Goal: Information Seeking & Learning: Learn about a topic

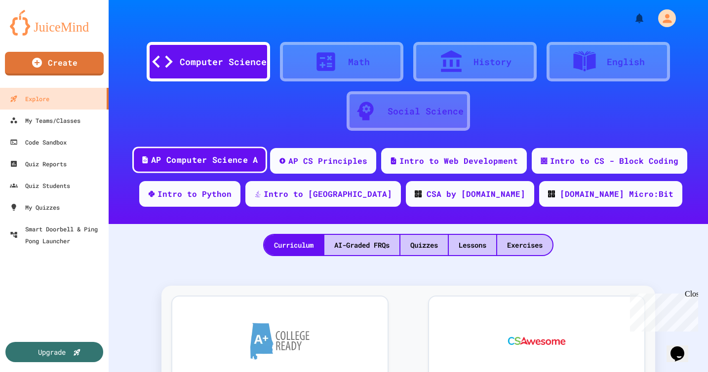
click at [252, 161] on div "AP Computer Science A" at bounding box center [204, 160] width 107 height 12
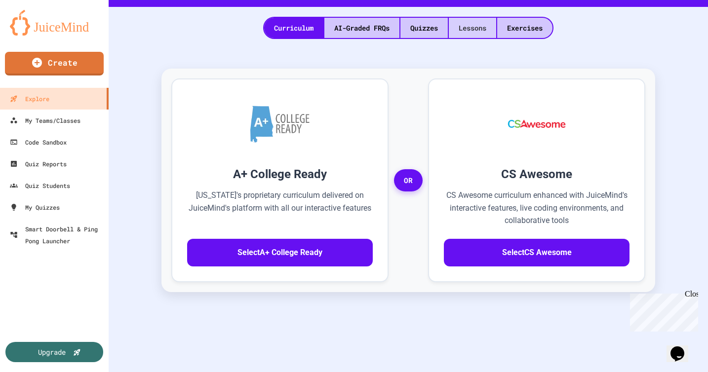
scroll to position [218, 0]
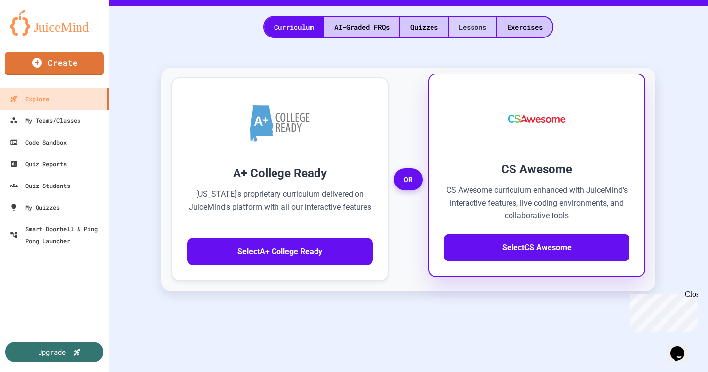
click at [475, 246] on button "Select CS Awesome" at bounding box center [537, 248] width 186 height 28
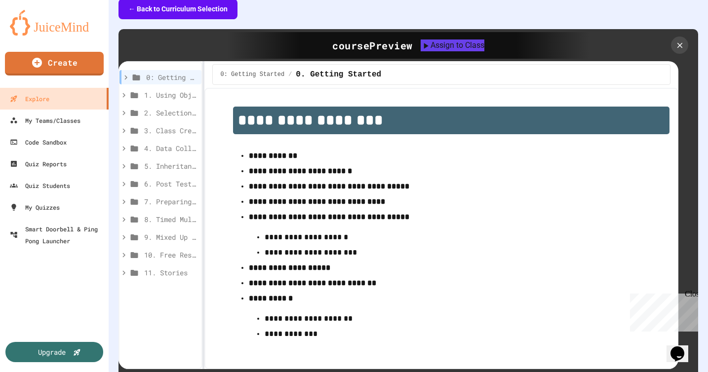
scroll to position [259, 0]
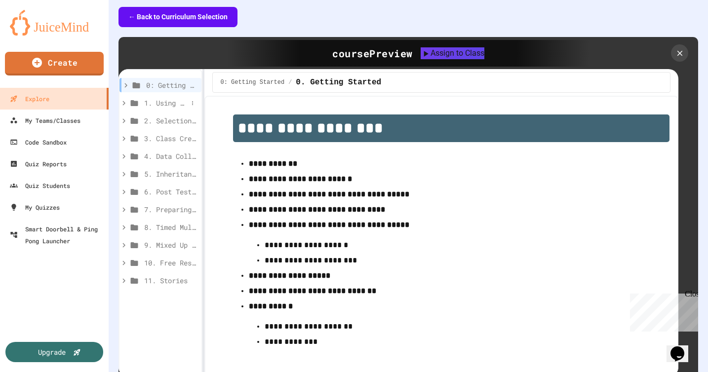
click at [179, 101] on span "1. Using Objects and Methods" at bounding box center [165, 103] width 43 height 10
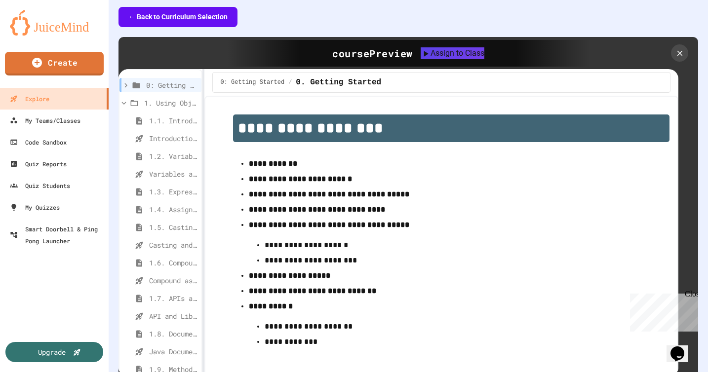
click at [179, 101] on span "1. Using Objects and Methods" at bounding box center [170, 103] width 53 height 10
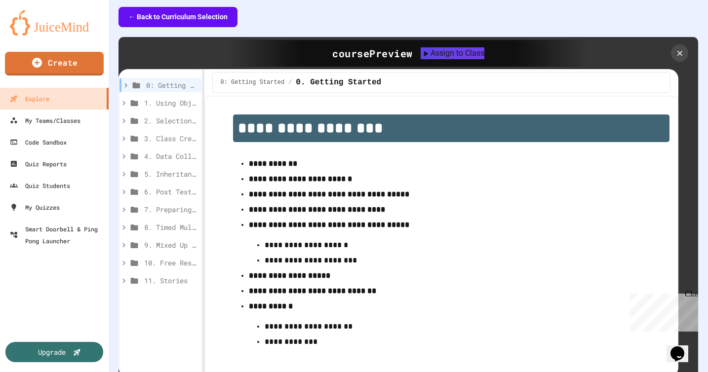
click at [179, 94] on div "0: Getting Started" at bounding box center [160, 87] width 82 height 18
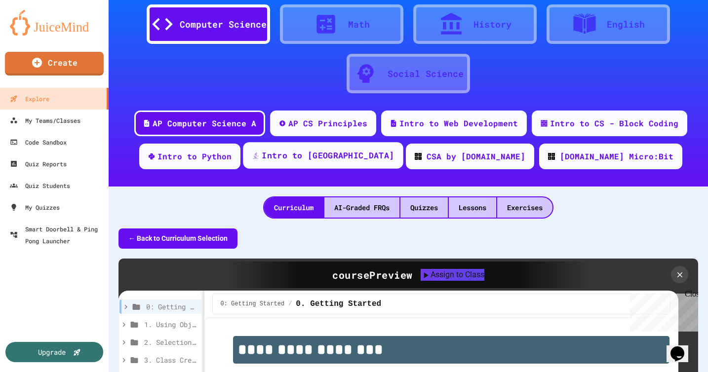
scroll to position [36, 0]
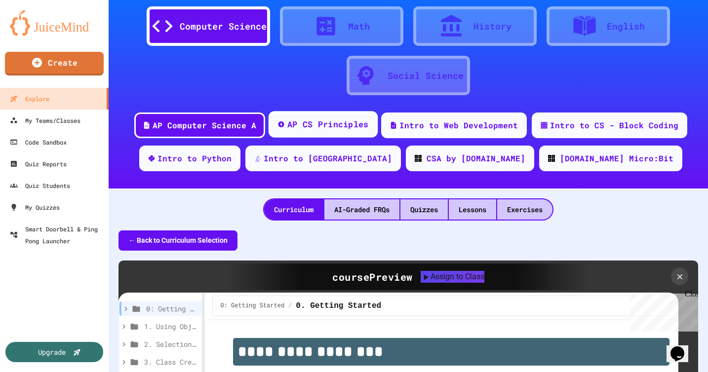
click at [341, 129] on div "AP CS Principles" at bounding box center [327, 124] width 81 height 12
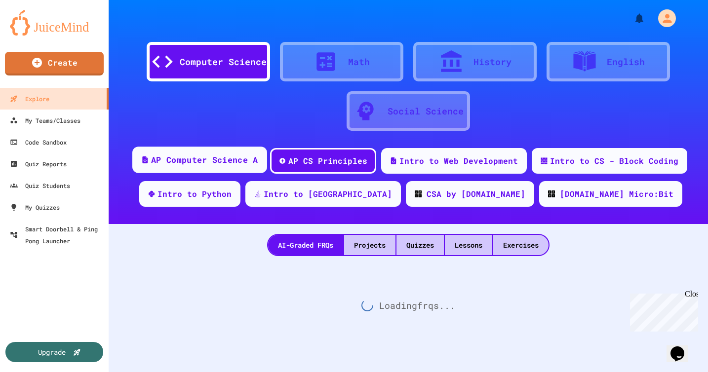
click at [242, 151] on div "AP Computer Science A" at bounding box center [199, 160] width 135 height 27
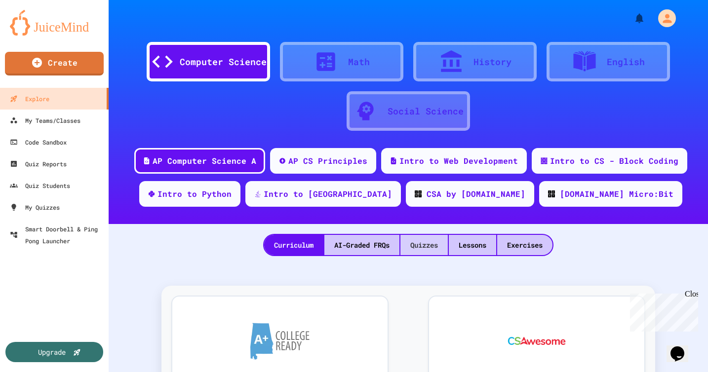
click at [440, 245] on div "Quizzes" at bounding box center [423, 245] width 47 height 20
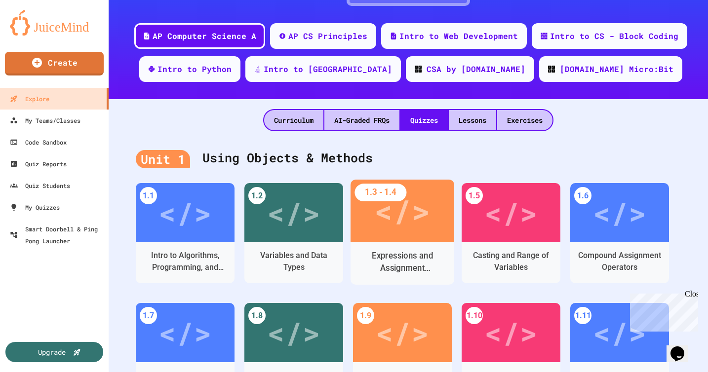
scroll to position [149, 0]
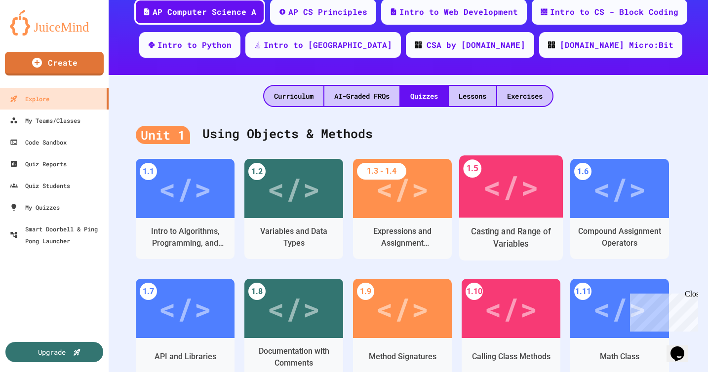
click at [518, 208] on div "</>" at bounding box center [511, 186] width 56 height 47
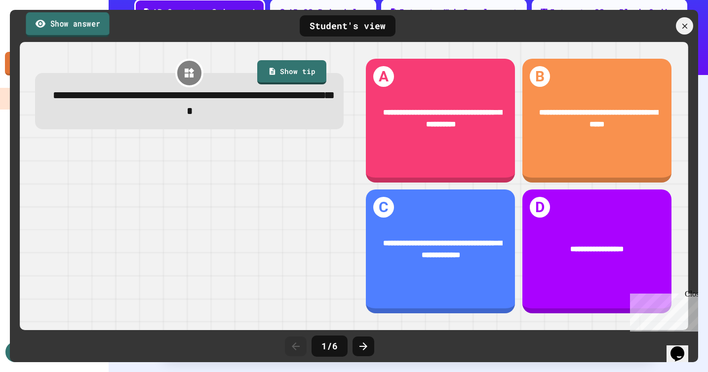
click at [107, 26] on link "Show answer" at bounding box center [67, 24] width 83 height 25
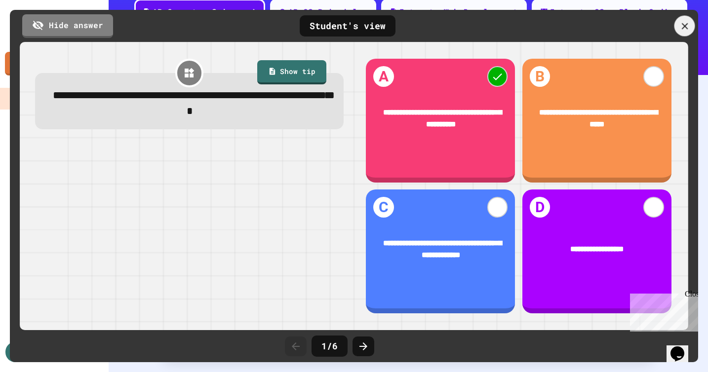
click at [686, 28] on icon at bounding box center [684, 26] width 6 height 6
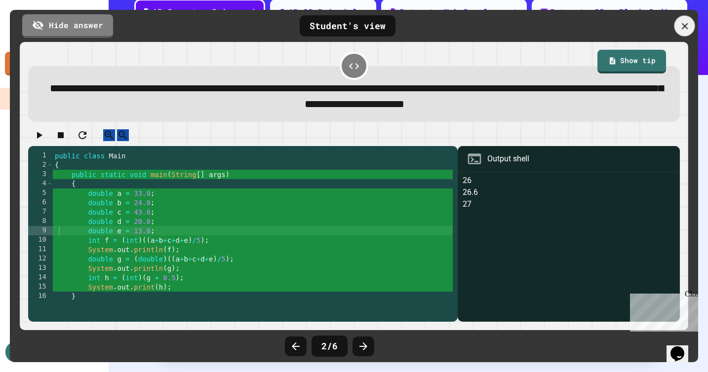
click at [688, 28] on icon at bounding box center [684, 26] width 11 height 11
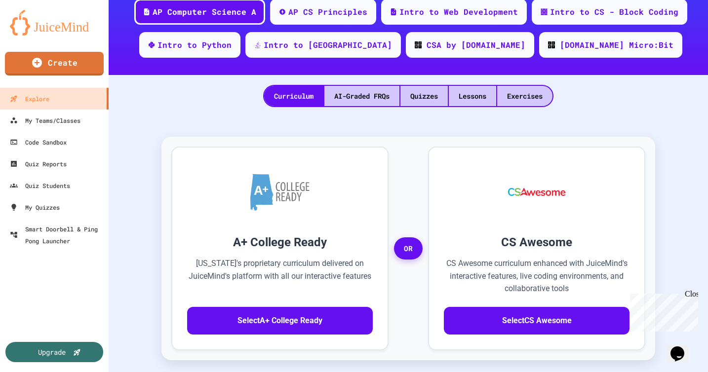
scroll to position [168, 0]
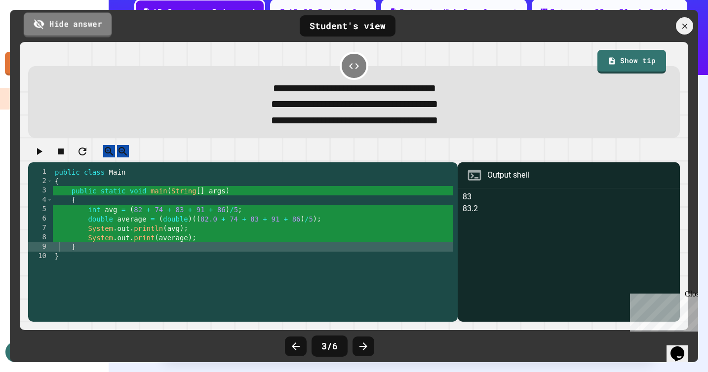
click at [88, 23] on link "Hide answer" at bounding box center [68, 24] width 88 height 25
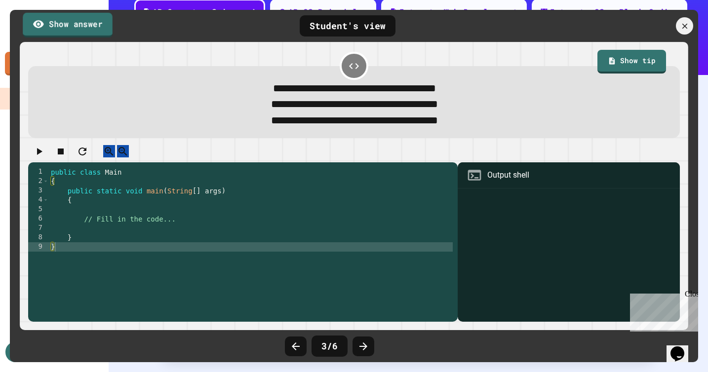
click at [89, 26] on link "Show answer" at bounding box center [68, 24] width 90 height 25
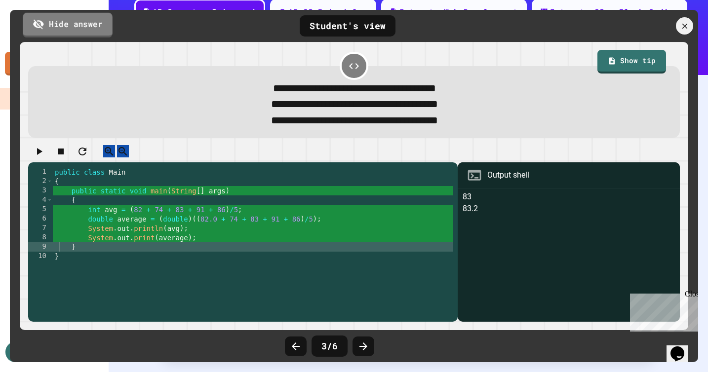
click at [88, 27] on link "Hide answer" at bounding box center [68, 24] width 90 height 25
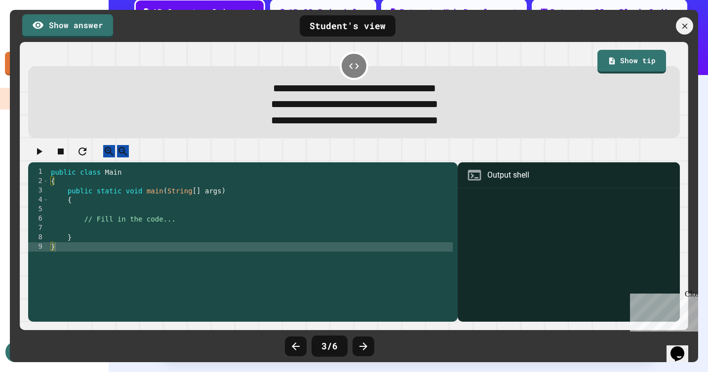
click at [220, 236] on div "public class Main { public static void main ( String [ ] args ) { // Fill in th…" at bounding box center [251, 242] width 404 height 150
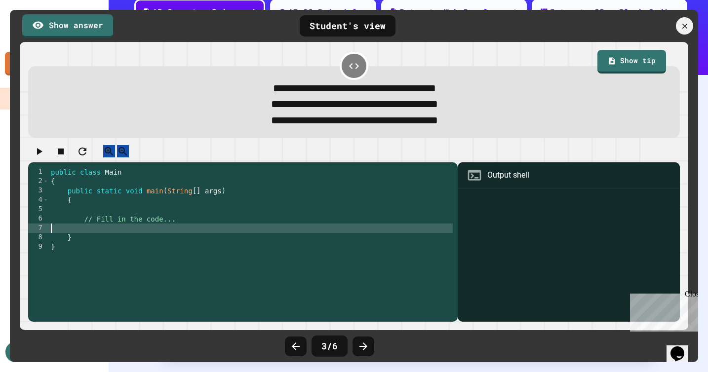
click at [205, 227] on div "public class Main { public static void main ( String [ ] args ) { // Fill in th…" at bounding box center [251, 242] width 404 height 150
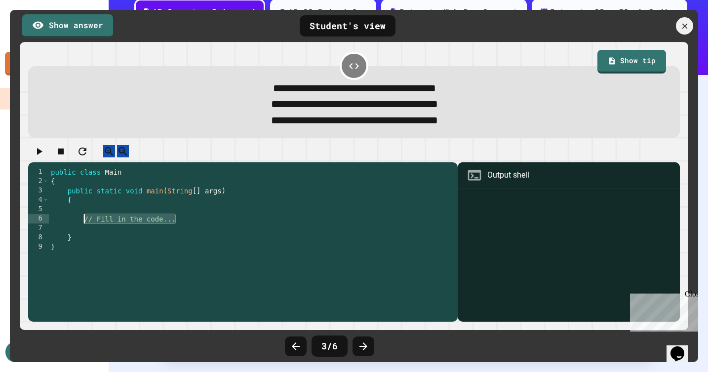
drag, startPoint x: 205, startPoint y: 227, endPoint x: 82, endPoint y: 230, distance: 122.4
click at [82, 230] on div "public class Main { public static void main ( String [ ] args ) { // Fill in th…" at bounding box center [251, 242] width 404 height 150
click at [60, 236] on div "public class Main { public static void main ( String [ ] args ) { System . out …" at bounding box center [251, 242] width 404 height 150
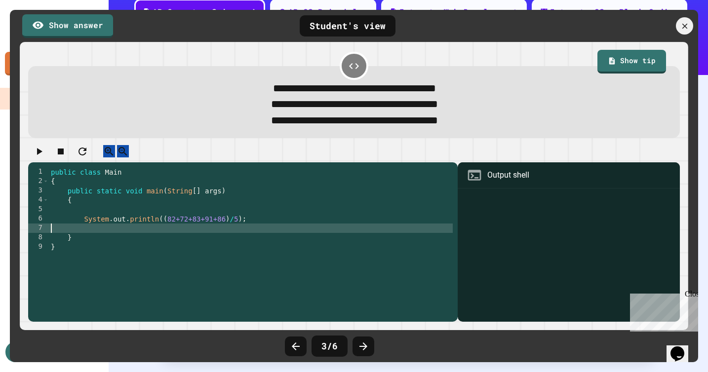
click at [60, 236] on div "public class Main { public static void main ( String [ ] args ) { System . out …" at bounding box center [251, 242] width 404 height 150
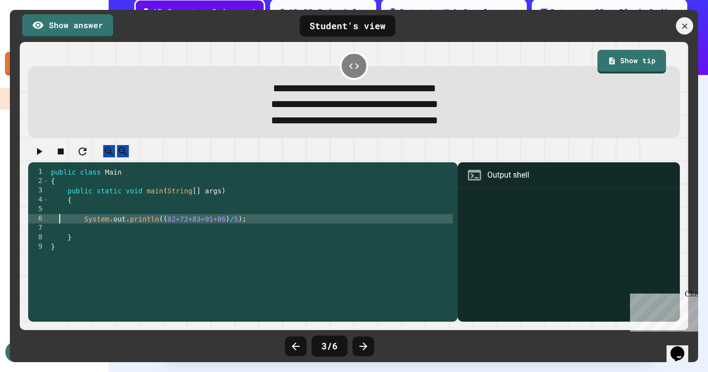
click at [57, 230] on div "public class Main { public static void main ( String [ ] args ) { System . out …" at bounding box center [251, 242] width 404 height 150
type textarea "**********"
click at [54, 242] on div "public class Main { public static void main ( String [ ] args ) { System . out …" at bounding box center [251, 242] width 404 height 150
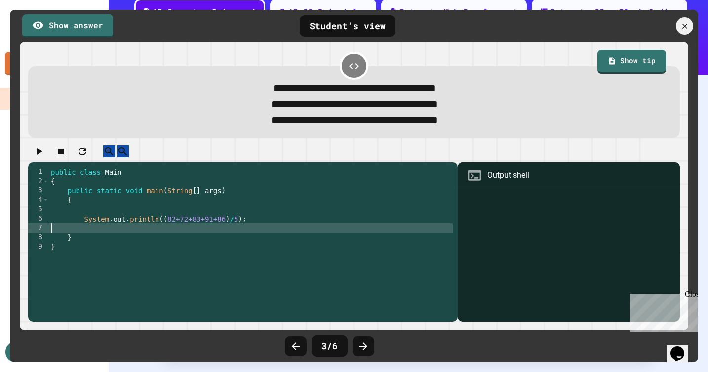
paste textarea "**********"
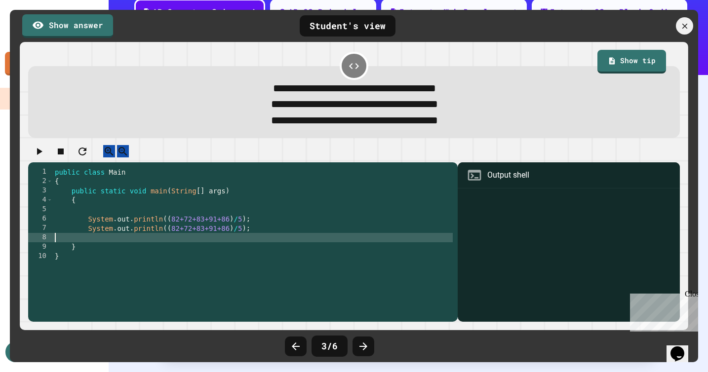
click at [240, 239] on div "public class Main { public static void main ( String [ ] args ) { System . out …" at bounding box center [253, 242] width 400 height 150
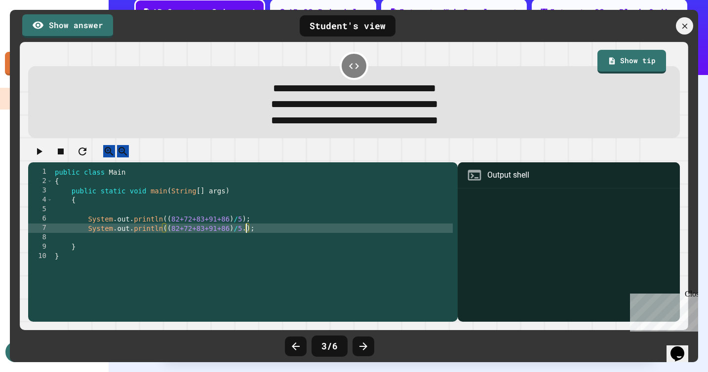
scroll to position [0, 14]
type textarea "**********"
click at [45, 157] on icon "button" at bounding box center [39, 152] width 12 height 12
click at [40, 157] on icon "button" at bounding box center [39, 152] width 12 height 12
click at [505, 225] on div at bounding box center [568, 256] width 212 height 131
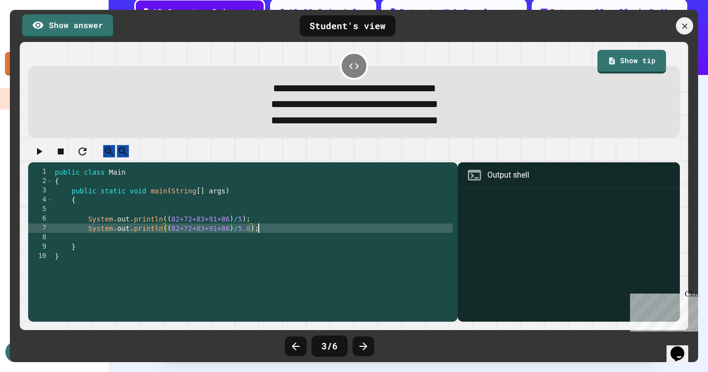
click at [266, 240] on div "public class Main { public static void main ( String [ ] args ) { System . out …" at bounding box center [253, 242] width 400 height 150
click at [101, 31] on link "Show answer" at bounding box center [67, 26] width 91 height 24
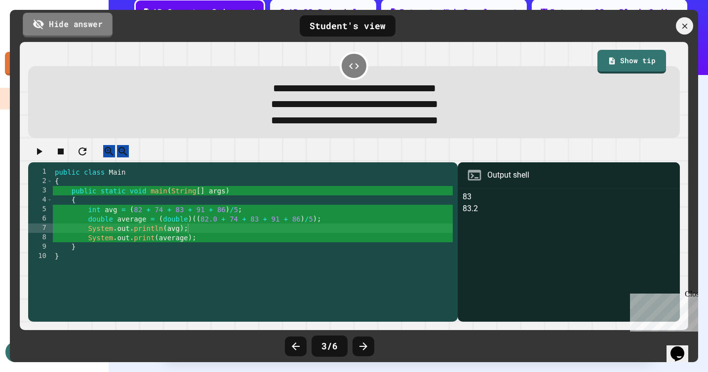
click at [98, 28] on link "Hide answer" at bounding box center [68, 24] width 90 height 25
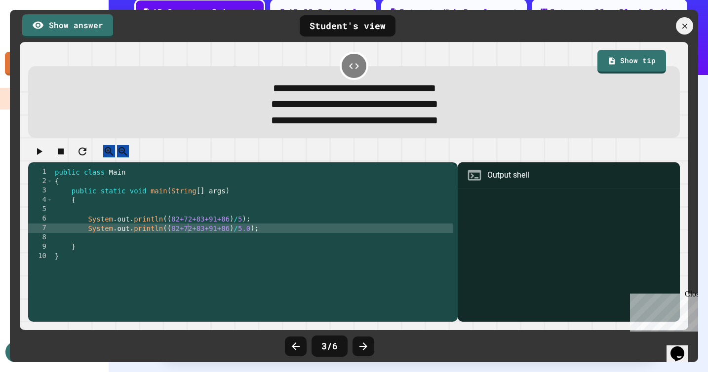
click at [44, 157] on icon "button" at bounding box center [39, 152] width 12 height 12
click at [637, 68] on link "Show tip" at bounding box center [631, 60] width 62 height 25
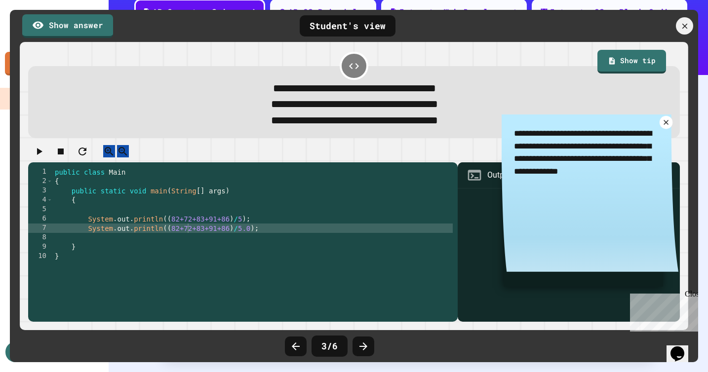
click at [669, 124] on icon at bounding box center [665, 122] width 8 height 8
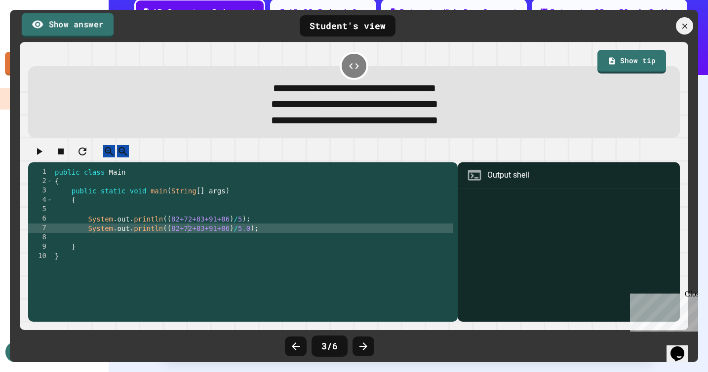
click at [44, 33] on link "Show answer" at bounding box center [68, 25] width 92 height 25
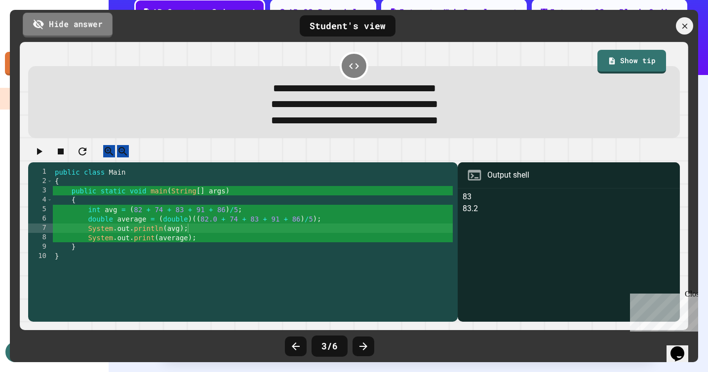
click at [48, 30] on link "Hide answer" at bounding box center [68, 24] width 90 height 25
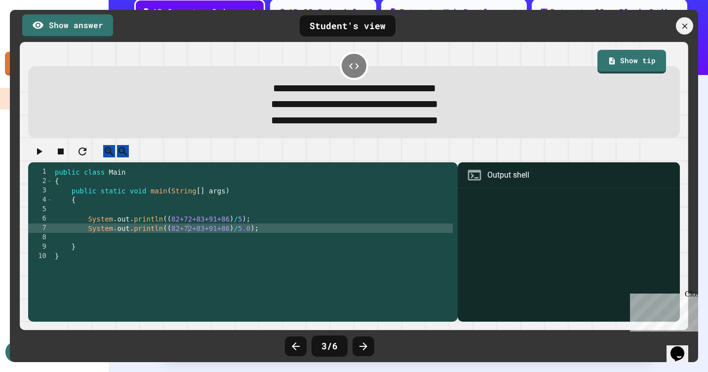
click at [43, 157] on icon "button" at bounding box center [39, 152] width 12 height 12
click at [113, 156] on div at bounding box center [353, 153] width 651 height 17
click at [88, 157] on icon "button" at bounding box center [83, 152] width 12 height 12
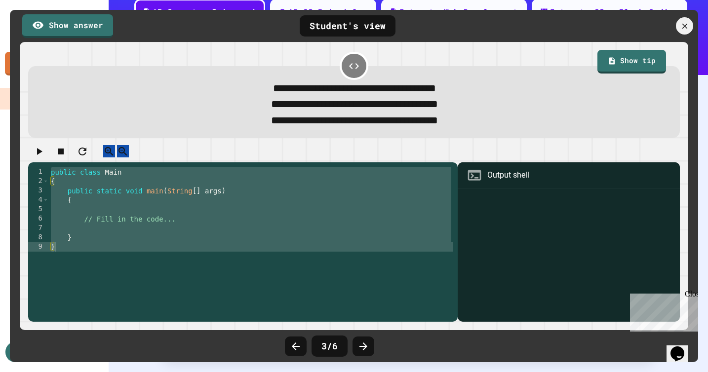
click at [45, 157] on icon "button" at bounding box center [39, 152] width 12 height 12
click at [115, 157] on button "button" at bounding box center [109, 151] width 12 height 12
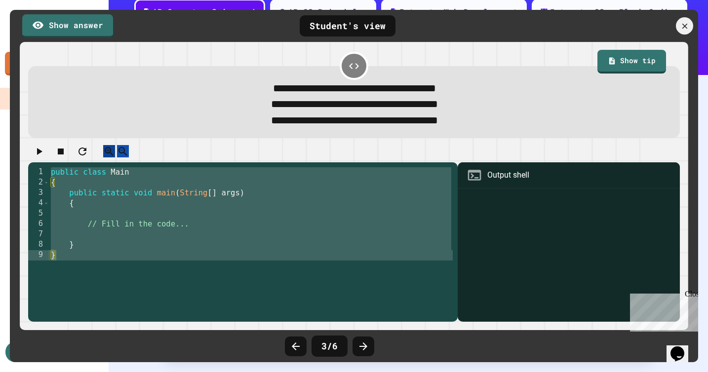
click at [115, 157] on button "button" at bounding box center [109, 151] width 12 height 12
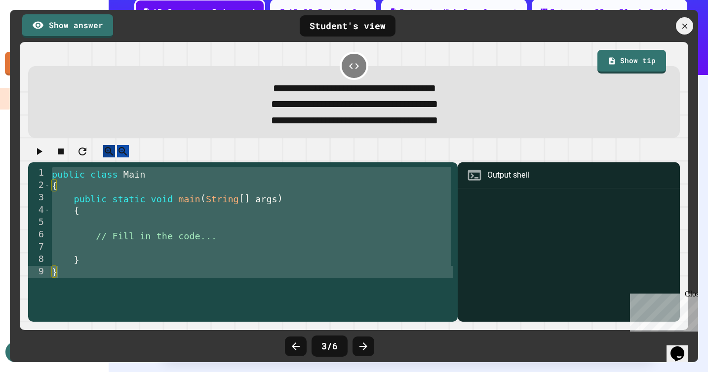
click at [115, 157] on button "button" at bounding box center [109, 151] width 12 height 12
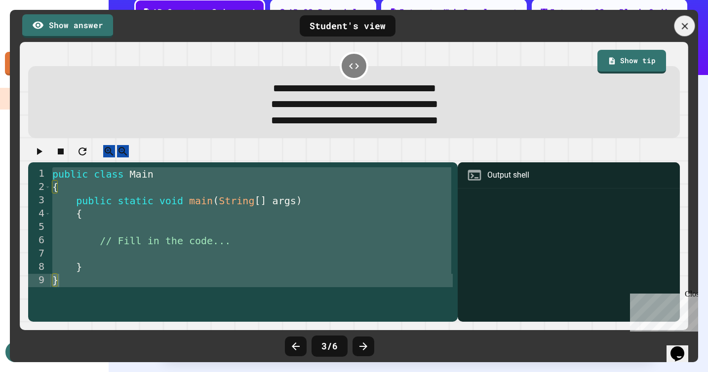
click at [691, 24] on div at bounding box center [684, 26] width 21 height 21
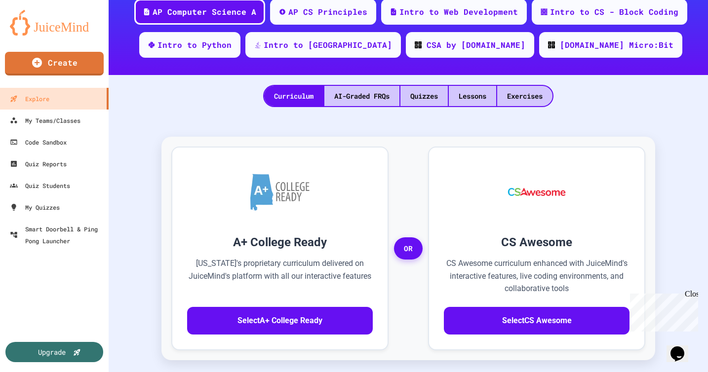
scroll to position [197, 0]
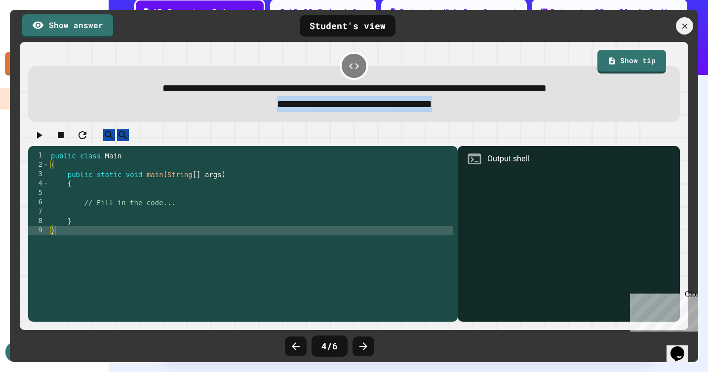
drag, startPoint x: 488, startPoint y: 105, endPoint x: 230, endPoint y: 107, distance: 258.1
click at [230, 107] on div "**********" at bounding box center [354, 104] width 622 height 16
click at [124, 234] on div "public class Main { public static void main ( String [ ] args ) { // Fill in th…" at bounding box center [251, 235] width 404 height 169
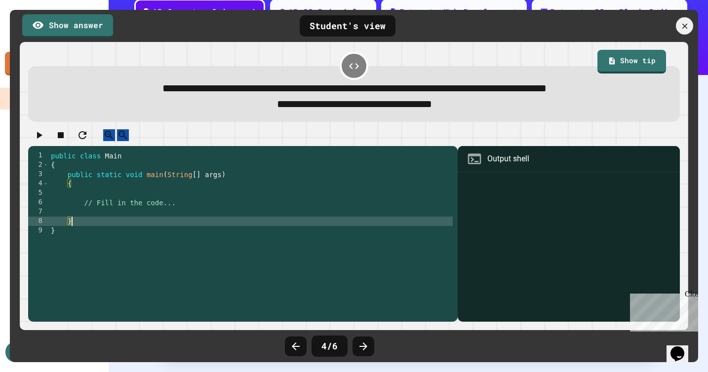
click at [139, 214] on div "public class Main { public static void main ( String [ ] args ) { // Fill in th…" at bounding box center [251, 235] width 404 height 169
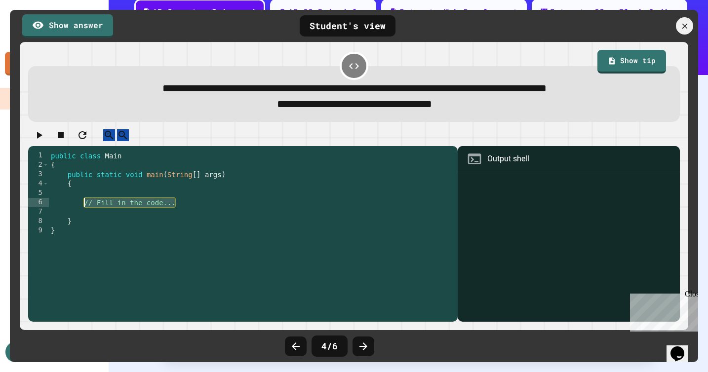
drag, startPoint x: 187, startPoint y: 216, endPoint x: 83, endPoint y: 209, distance: 103.9
click at [83, 209] on div "public class Main { public static void main ( String [ ] args ) { // Fill in th…" at bounding box center [251, 235] width 404 height 169
click at [82, 30] on link "Show answer" at bounding box center [67, 24] width 89 height 25
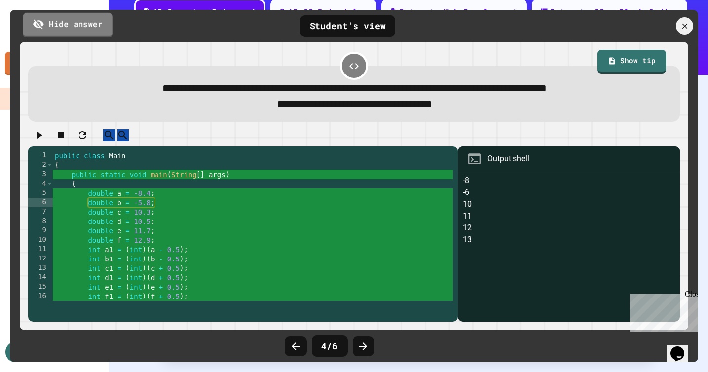
click at [82, 29] on link "Hide answer" at bounding box center [68, 24] width 90 height 25
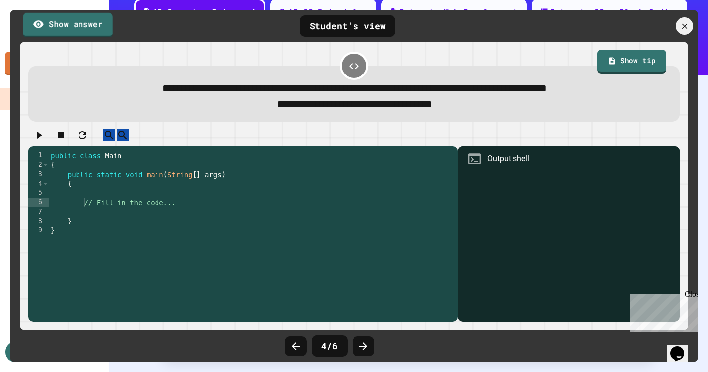
click at [82, 29] on link "Show answer" at bounding box center [68, 24] width 90 height 25
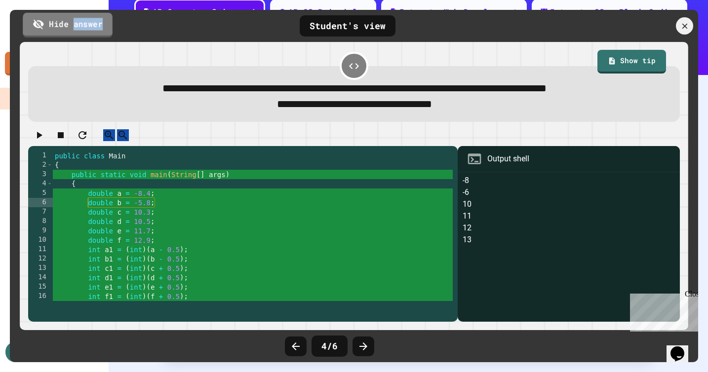
click at [82, 29] on link "Hide answer" at bounding box center [68, 24] width 90 height 25
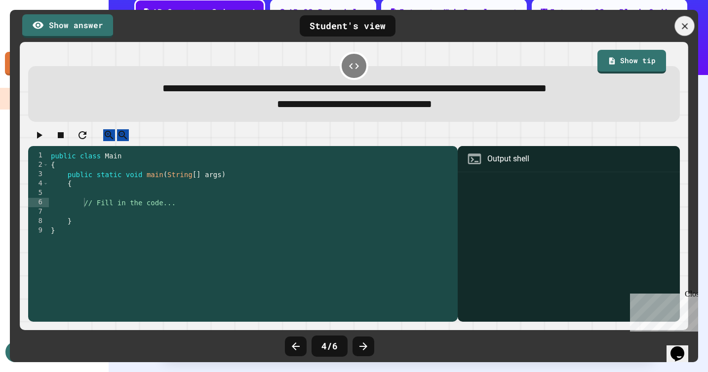
click at [686, 22] on icon at bounding box center [684, 26] width 10 height 10
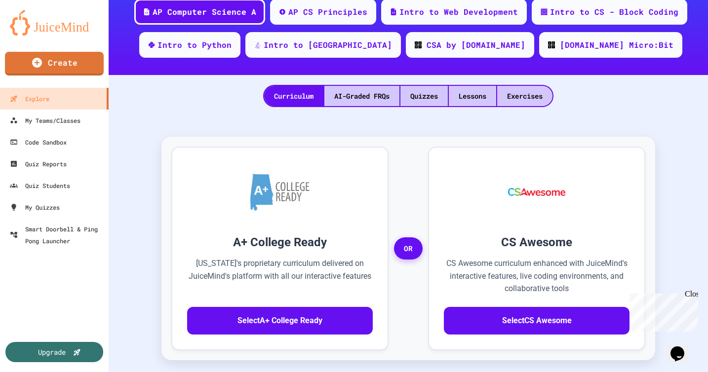
scroll to position [381, 0]
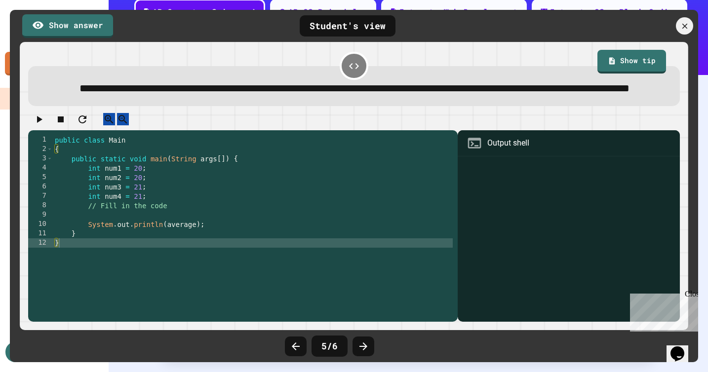
scroll to position [378, 0]
click at [179, 251] on div "public class Main { public static void main ( String args [ ]) { int num1 = 20 …" at bounding box center [253, 219] width 400 height 169
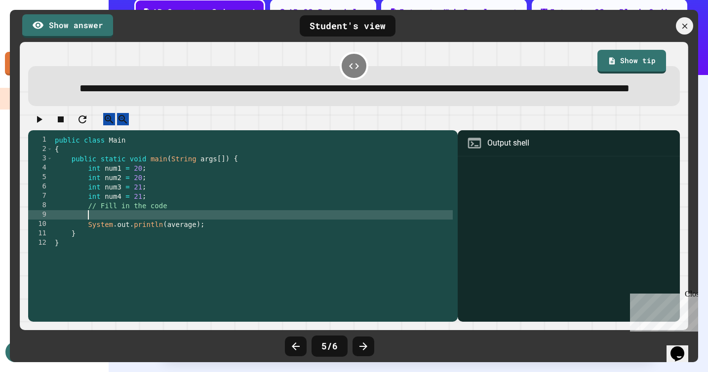
click at [161, 238] on div "public class Main { public static void main ( String args [ ]) { int num1 = 20 …" at bounding box center [253, 219] width 400 height 169
paste textarea "**********"
type textarea "**********"
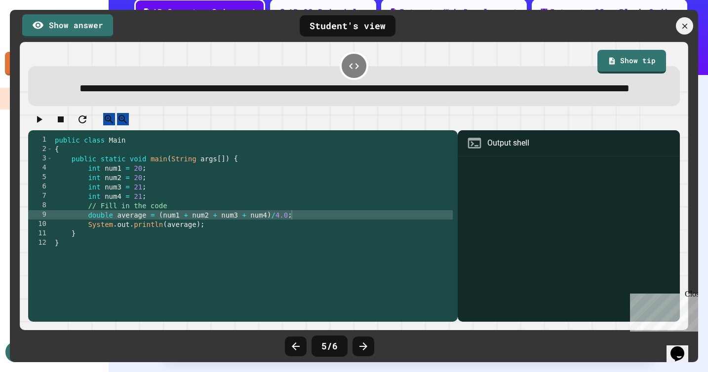
click at [45, 125] on button "button" at bounding box center [39, 119] width 12 height 12
click at [493, 210] on div at bounding box center [568, 240] width 212 height 163
click at [681, 25] on icon at bounding box center [684, 25] width 9 height 9
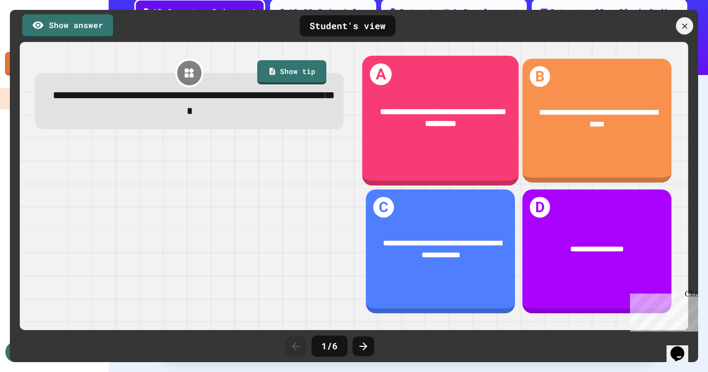
click at [474, 103] on div "**********" at bounding box center [440, 117] width 156 height 57
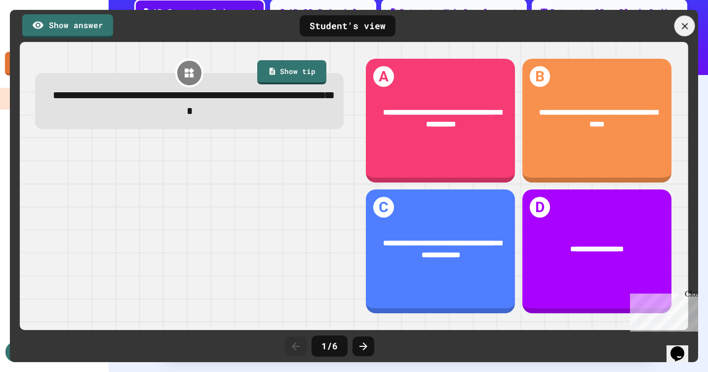
click at [679, 21] on div at bounding box center [684, 26] width 21 height 21
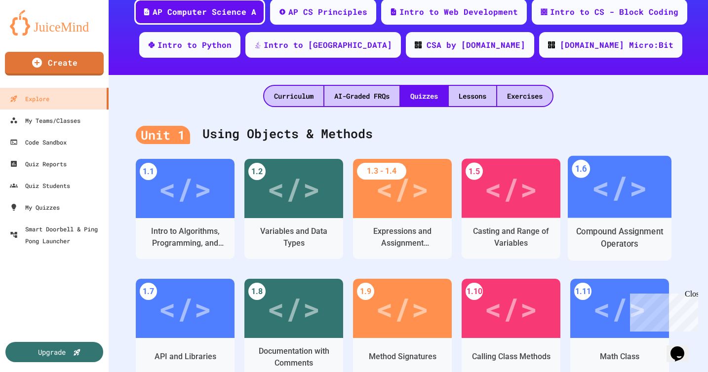
click at [595, 199] on div "</>" at bounding box center [619, 186] width 56 height 47
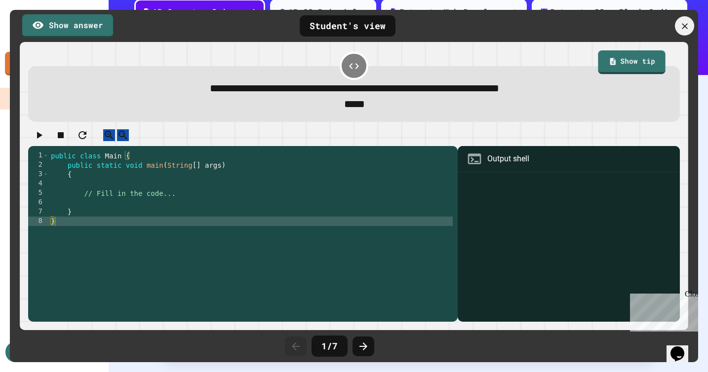
click at [687, 29] on icon at bounding box center [684, 26] width 10 height 10
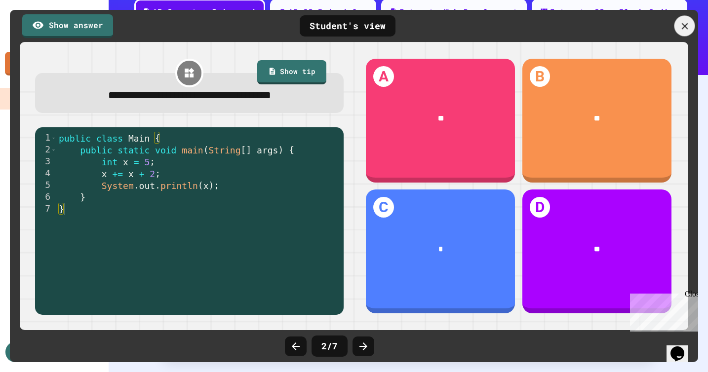
click at [682, 27] on icon at bounding box center [684, 26] width 11 height 11
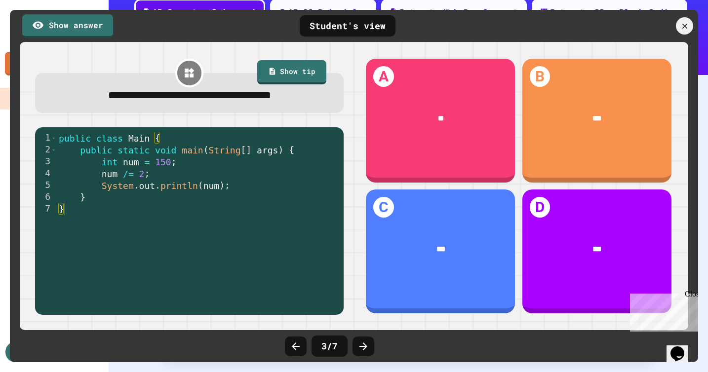
click at [677, 25] on div at bounding box center [684, 25] width 17 height 17
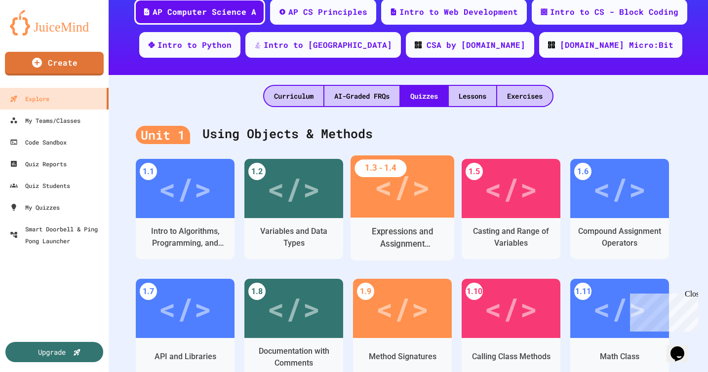
click at [414, 205] on div "</>" at bounding box center [402, 186] width 56 height 47
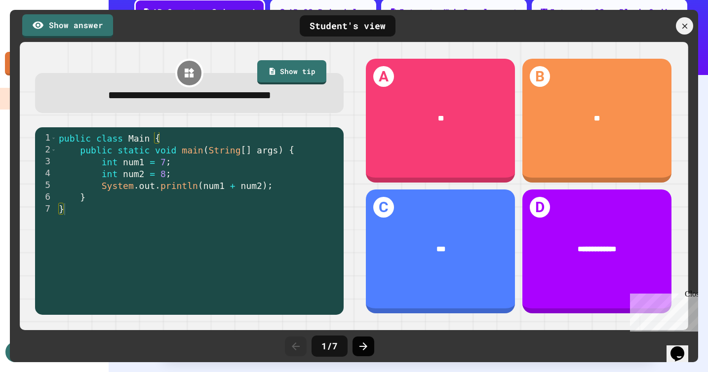
click at [367, 349] on icon at bounding box center [363, 347] width 12 height 12
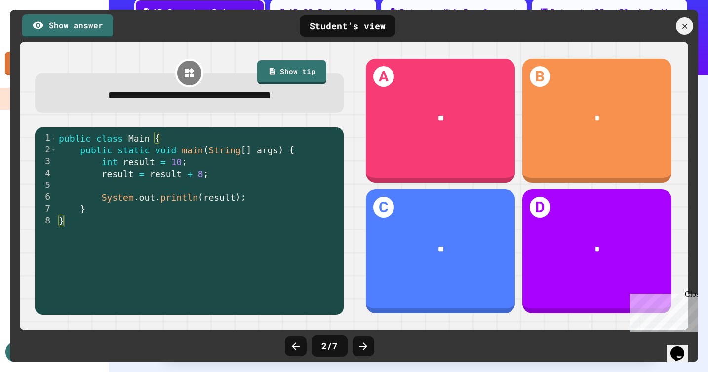
click at [367, 349] on icon at bounding box center [363, 347] width 12 height 12
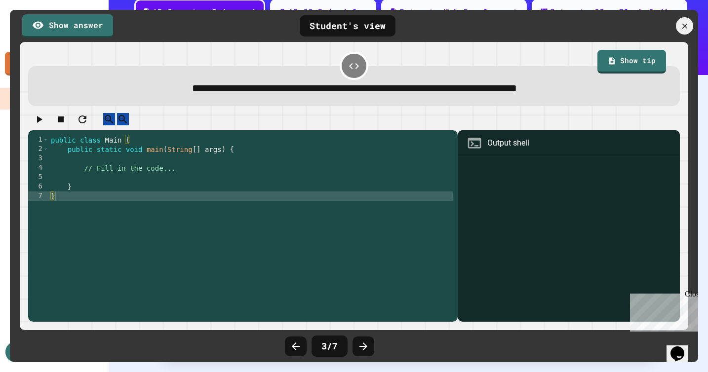
click at [367, 349] on icon at bounding box center [363, 347] width 12 height 12
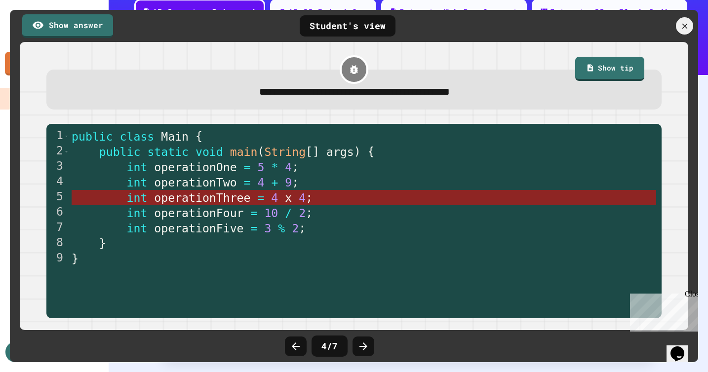
click at [289, 199] on span "x" at bounding box center [288, 197] width 7 height 13
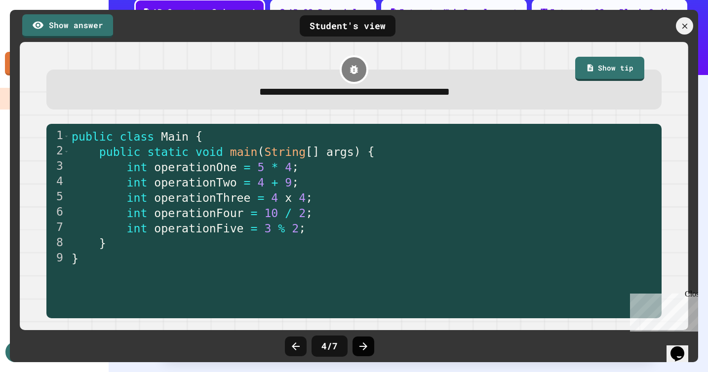
click at [359, 343] on icon at bounding box center [363, 347] width 12 height 12
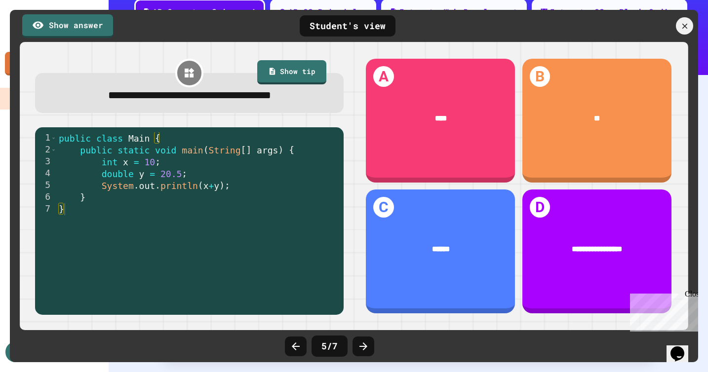
click at [359, 343] on icon at bounding box center [363, 347] width 12 height 12
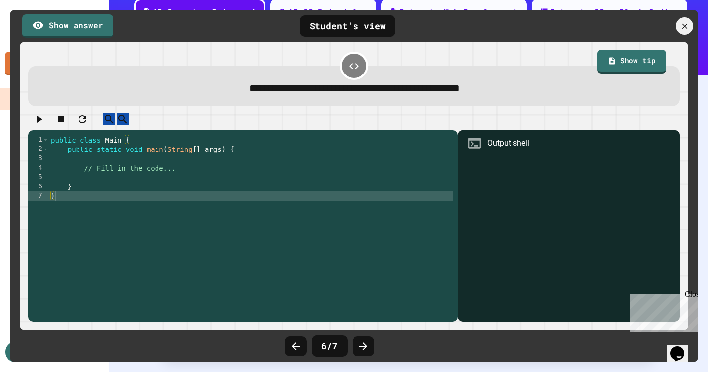
click at [359, 343] on icon at bounding box center [363, 347] width 12 height 12
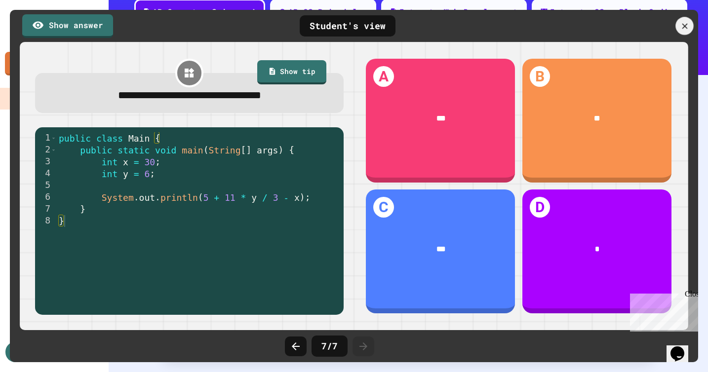
click at [689, 27] on icon at bounding box center [684, 25] width 9 height 9
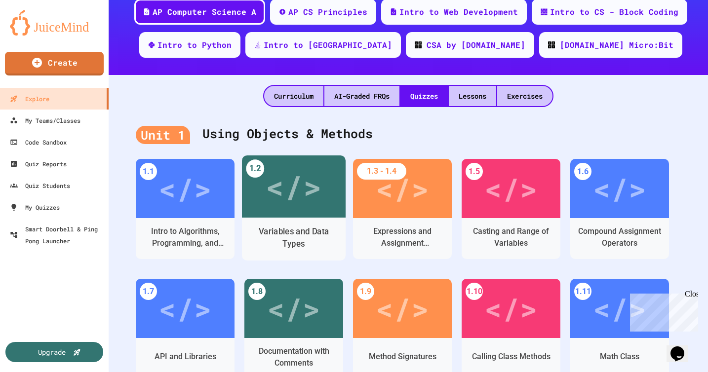
click at [297, 210] on div "</>" at bounding box center [294, 186] width 104 height 62
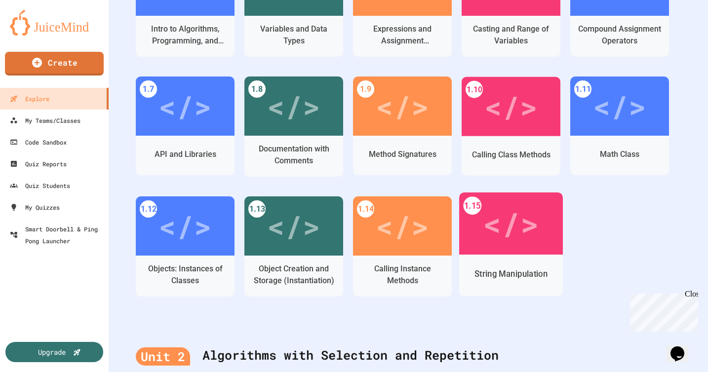
click at [516, 225] on div "</>" at bounding box center [511, 223] width 56 height 47
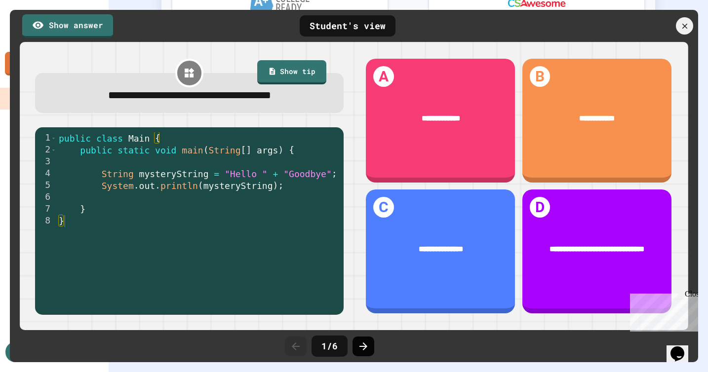
click at [365, 344] on icon at bounding box center [363, 347] width 12 height 12
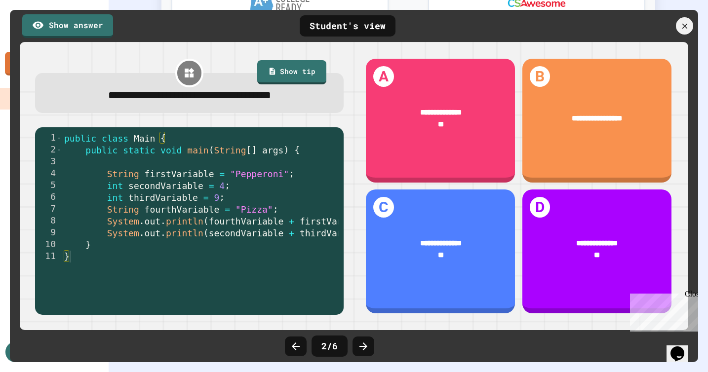
click at [365, 344] on icon at bounding box center [363, 347] width 12 height 12
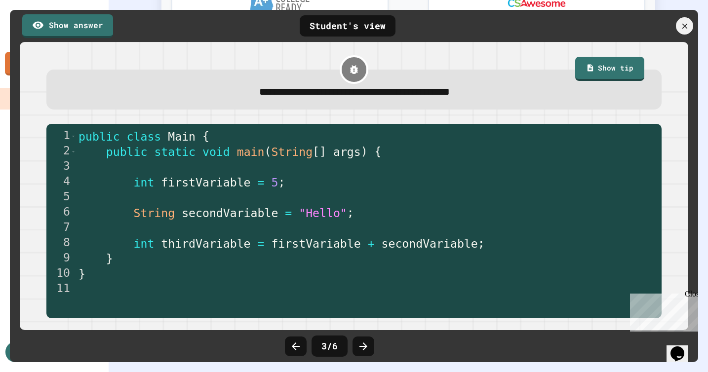
click at [365, 344] on icon at bounding box center [363, 347] width 12 height 12
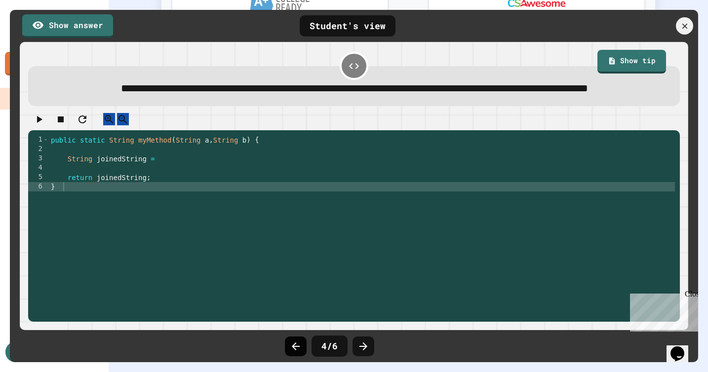
click at [290, 350] on icon at bounding box center [296, 347] width 12 height 12
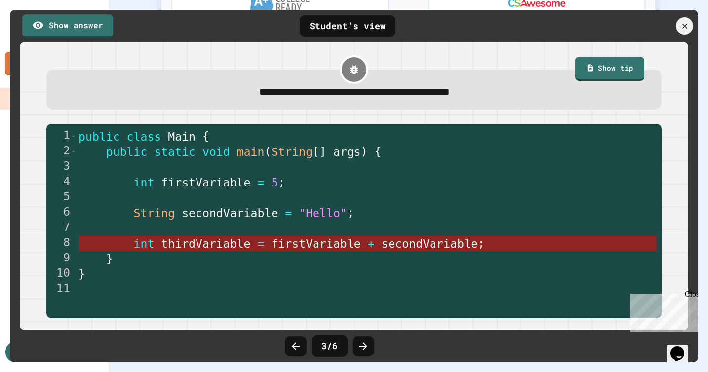
click at [208, 242] on span "thirdVariable" at bounding box center [205, 243] width 89 height 13
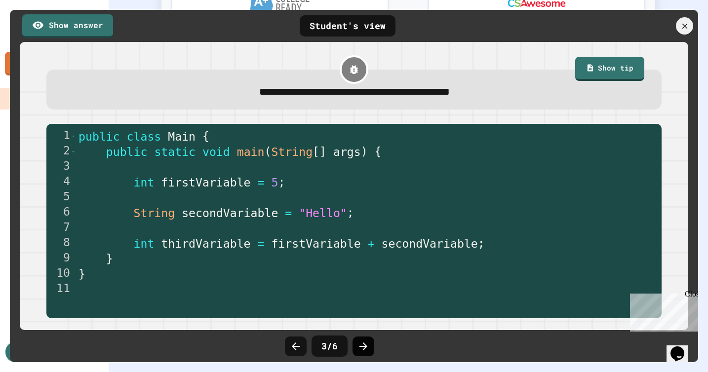
click at [368, 352] on div at bounding box center [363, 347] width 22 height 20
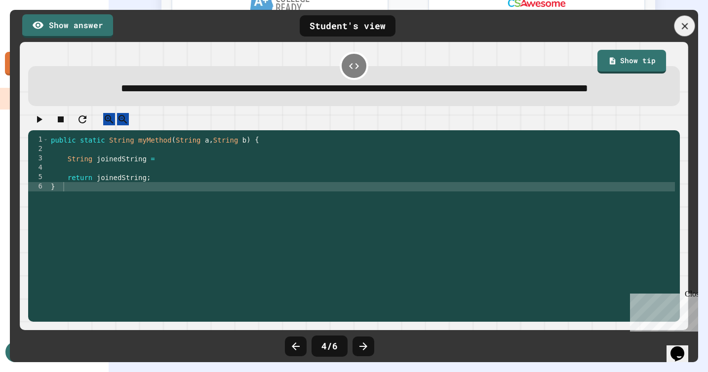
click at [688, 27] on icon at bounding box center [684, 26] width 11 height 11
